Goal: Find specific page/section: Find specific page/section

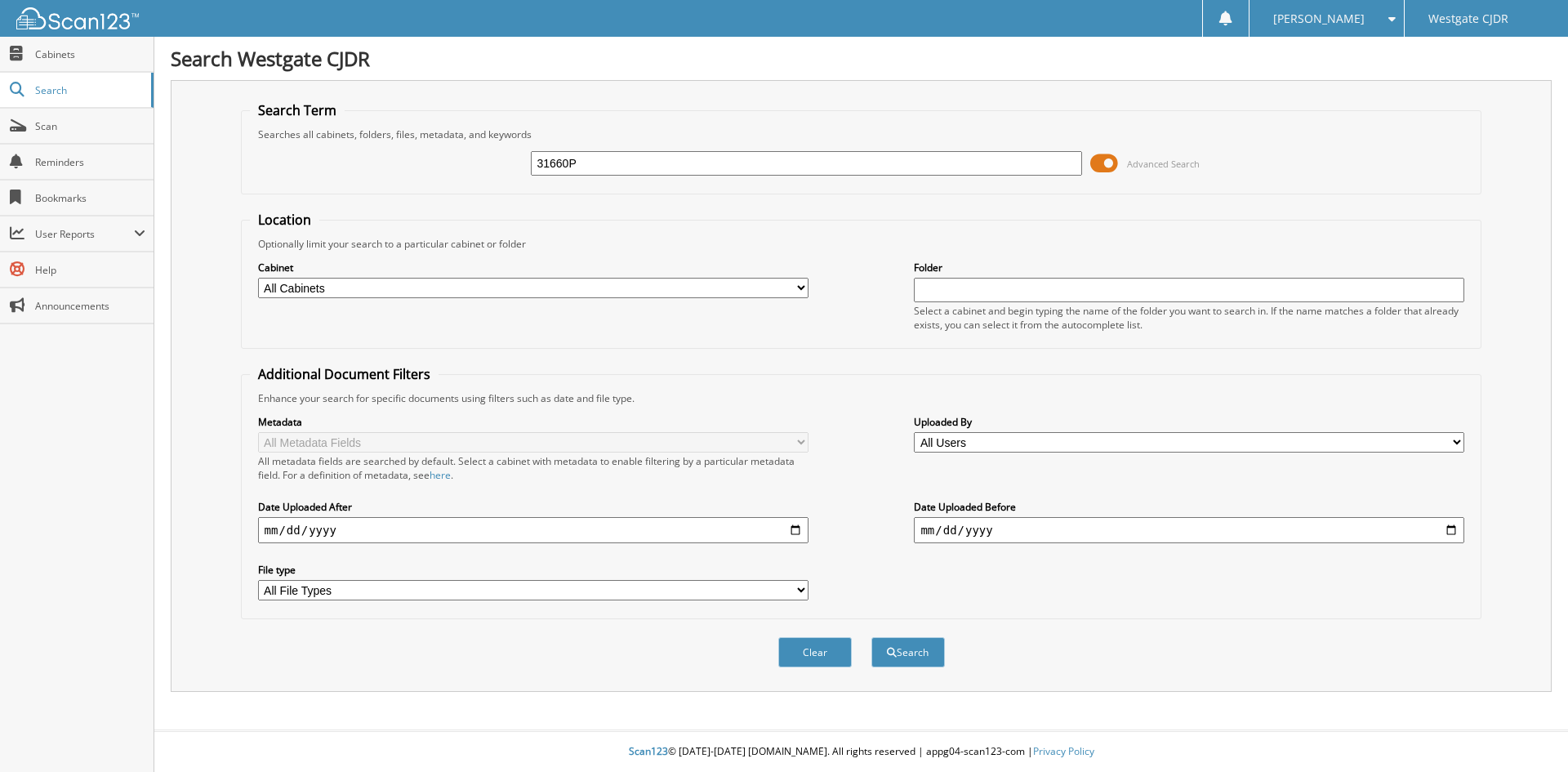
type input "31660P"
click at [871, 638] on button "Search" at bounding box center [907, 653] width 74 height 31
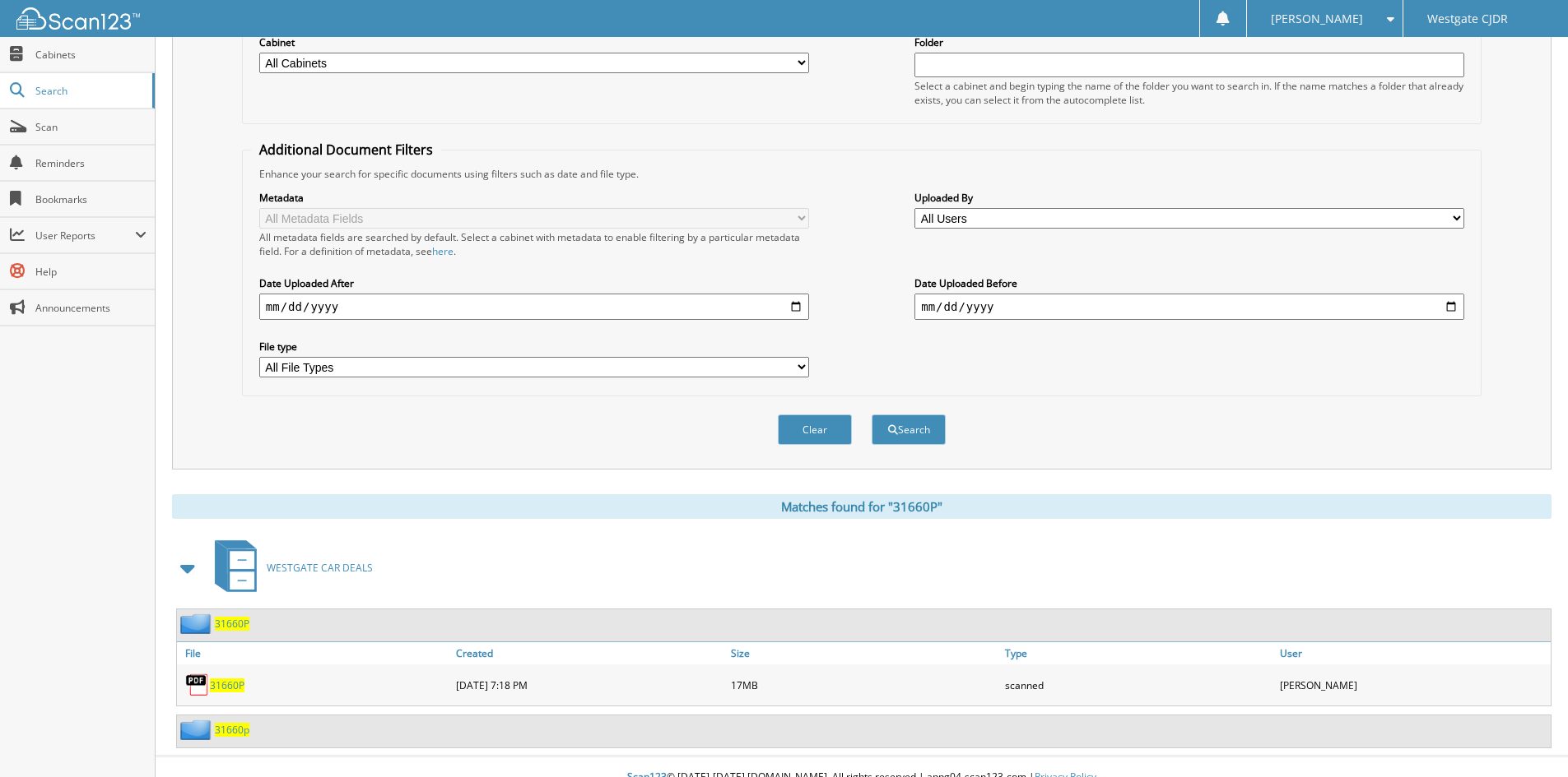
scroll to position [249, 0]
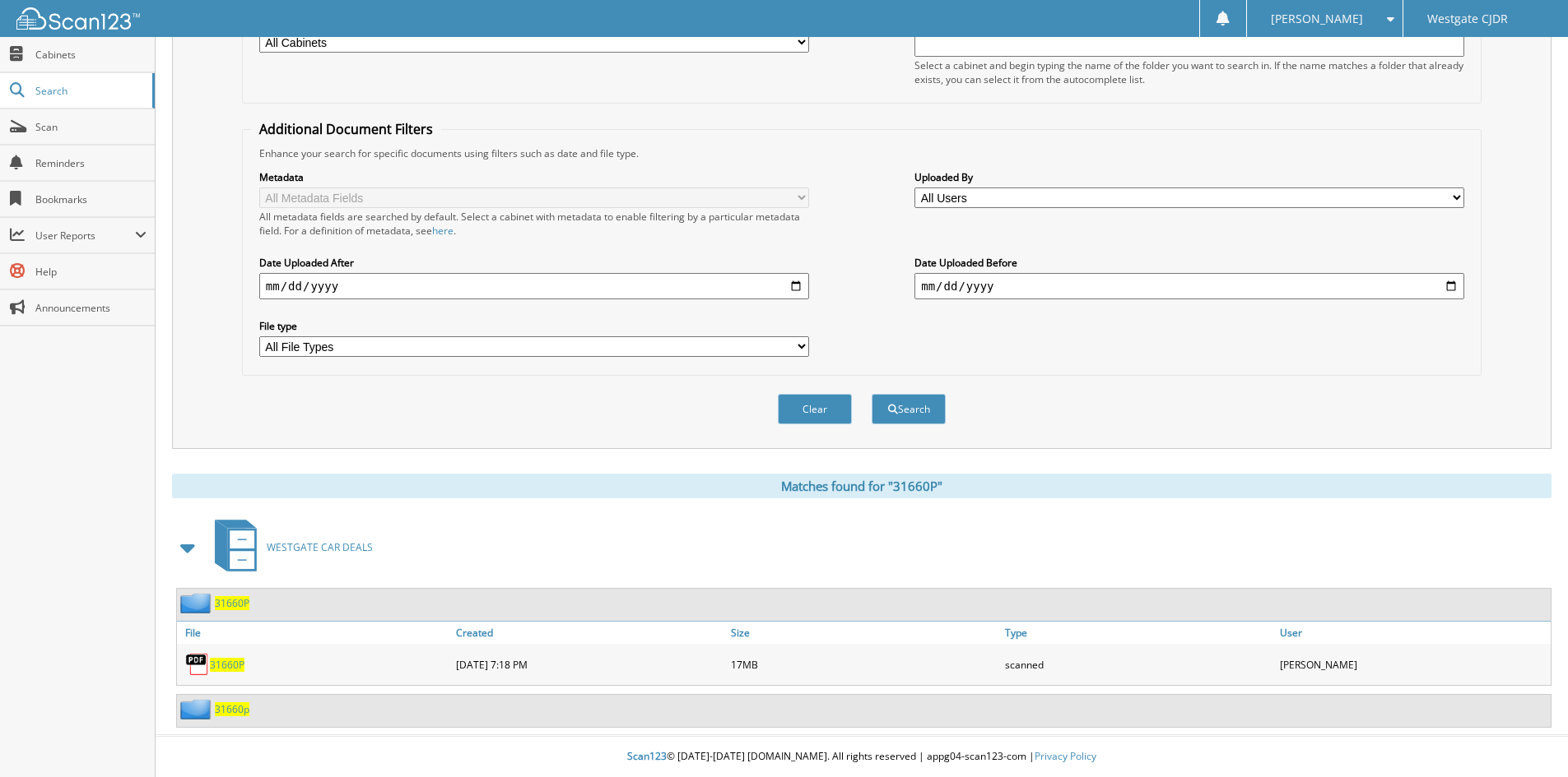
click at [232, 710] on span "31660p" at bounding box center [232, 710] width 35 height 14
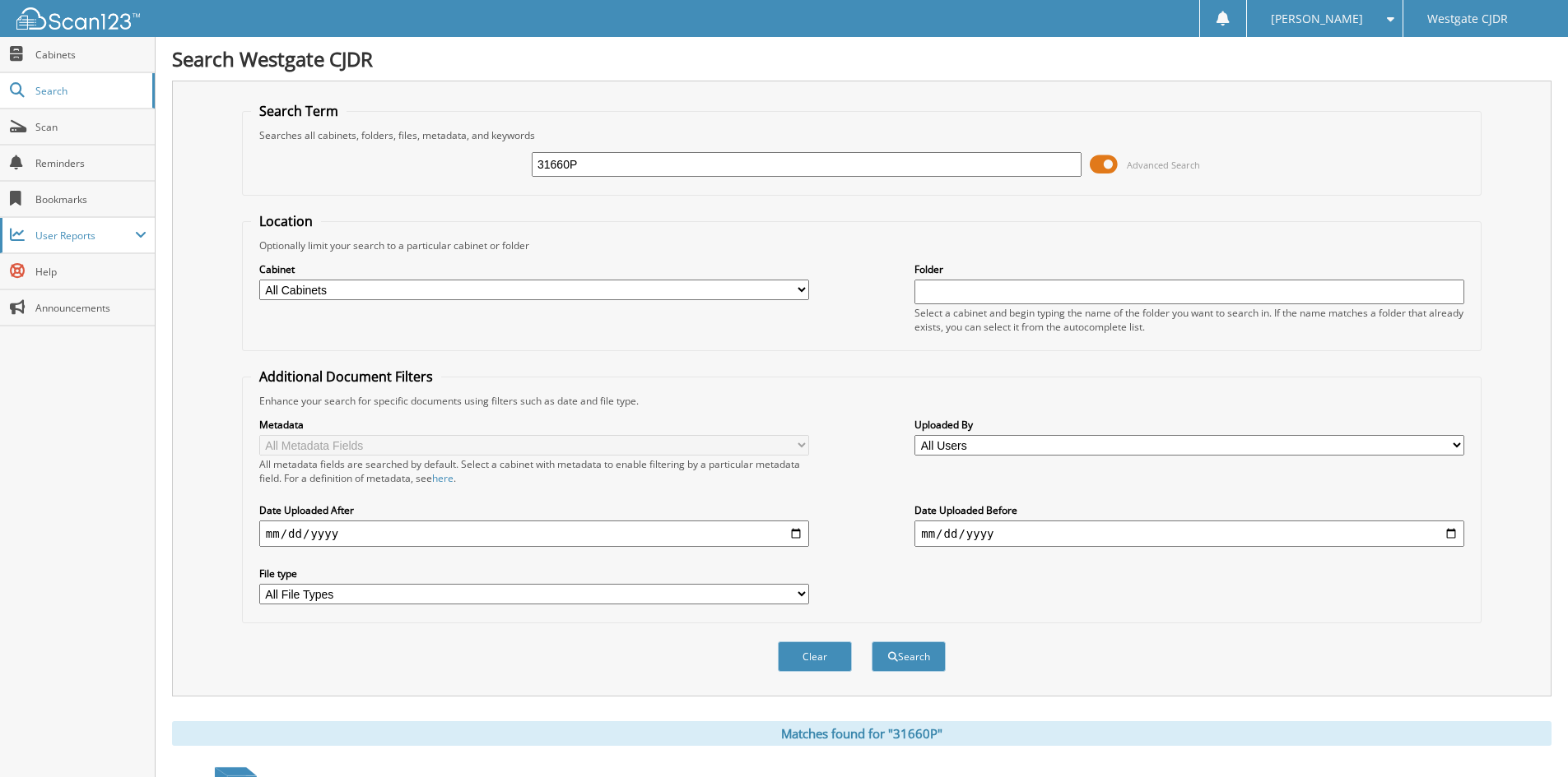
click at [53, 228] on span "User Reports" at bounding box center [77, 235] width 154 height 36
click at [62, 266] on span "My Recent Activity" at bounding box center [85, 271] width 121 height 14
